Goal: Task Accomplishment & Management: Complete application form

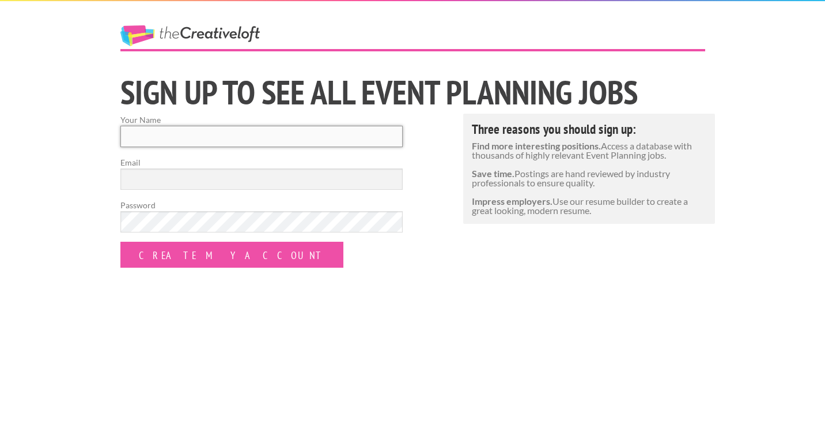
click at [207, 141] on input "Your Name" at bounding box center [261, 136] width 282 height 21
type input "[PERSON_NAME]"
type input "[EMAIL_ADDRESS][DOMAIN_NAME]"
click at [158, 134] on input "[PERSON_NAME]" at bounding box center [261, 136] width 282 height 21
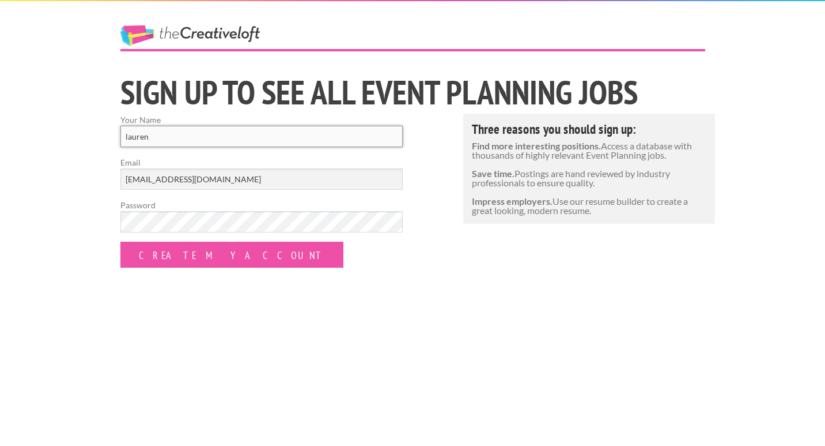
type input "lauren"
click at [221, 270] on div "The Creative Loft Sign Up to See All Event Planning jobs Your Name [PERSON_NAME…" at bounding box center [412, 223] width 825 height 446
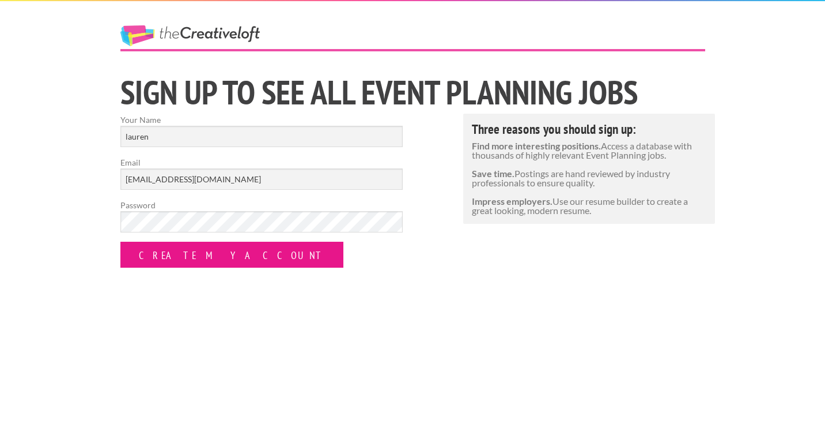
click at [218, 249] on input "Create my Account" at bounding box center [231, 254] width 223 height 26
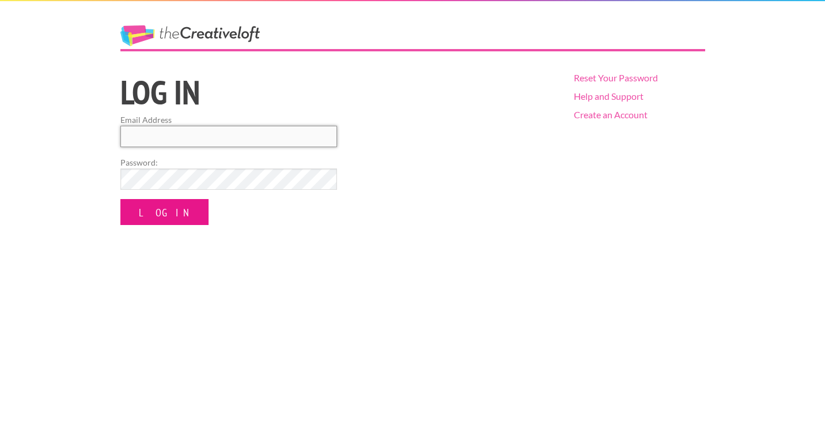
type input "[EMAIL_ADDRESS][DOMAIN_NAME]"
click at [163, 212] on input "Log In" at bounding box center [164, 212] width 88 height 26
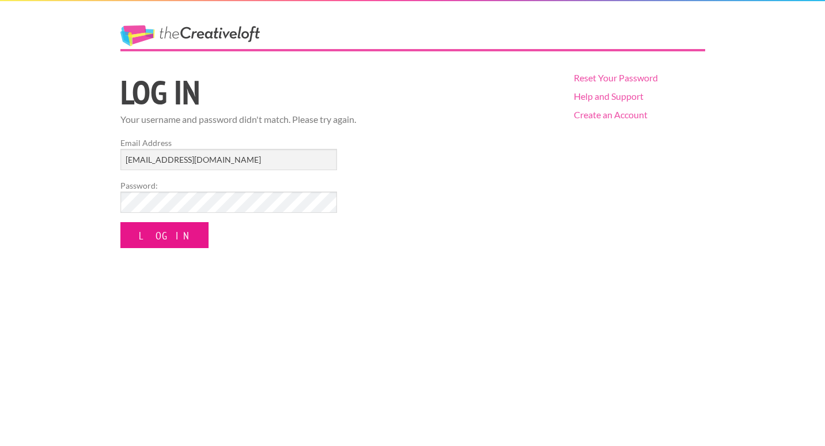
click at [156, 231] on input "Log In" at bounding box center [164, 235] width 88 height 26
click at [33, 201] on div "The Creative Loft Log in Your username and password didn't match. Please try ag…" at bounding box center [412, 223] width 825 height 446
click at [120, 222] on input "Log In" at bounding box center [164, 235] width 88 height 26
click at [160, 238] on input "Log In" at bounding box center [164, 235] width 88 height 26
click at [601, 78] on link "Reset Your Password" at bounding box center [616, 77] width 84 height 11
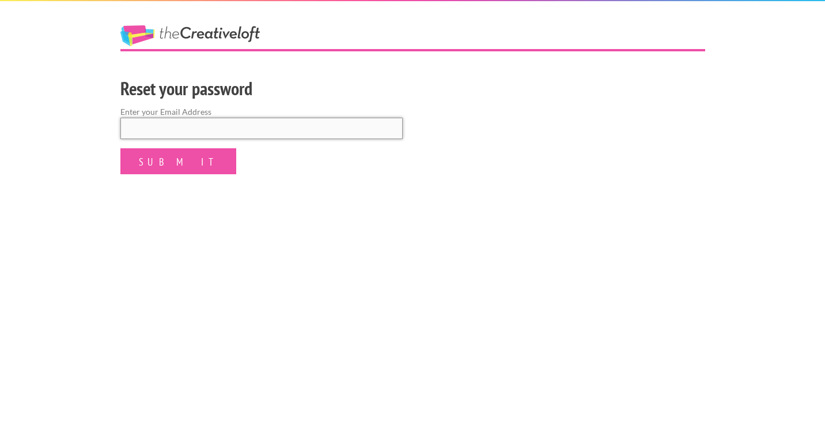
click at [155, 126] on input "email" at bounding box center [261, 128] width 282 height 21
type input "lbooth21011@gmail.com"
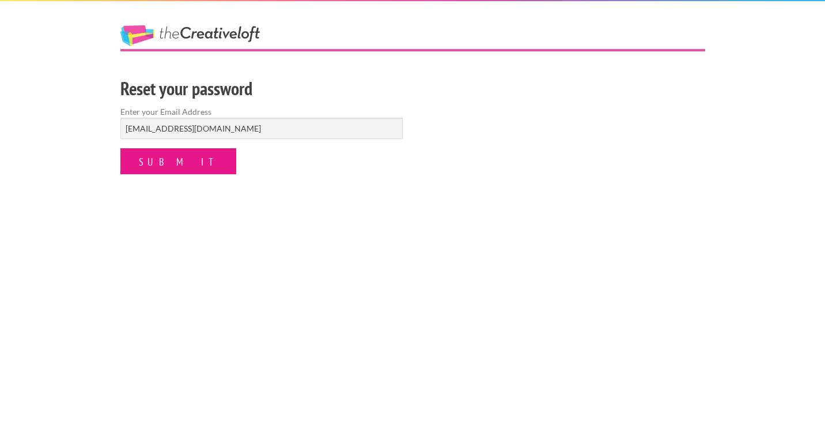
click at [153, 162] on input "Submit" at bounding box center [178, 161] width 116 height 26
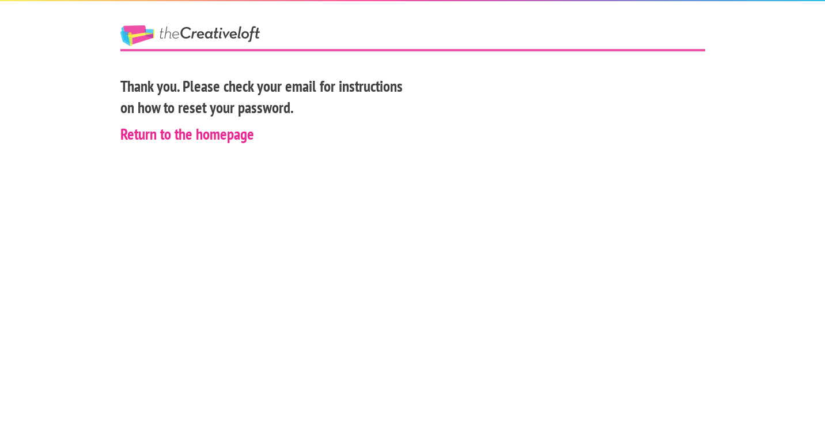
click at [165, 142] on link "Return to the homepage" at bounding box center [187, 134] width 134 height 20
